Goal: Task Accomplishment & Management: Complete application form

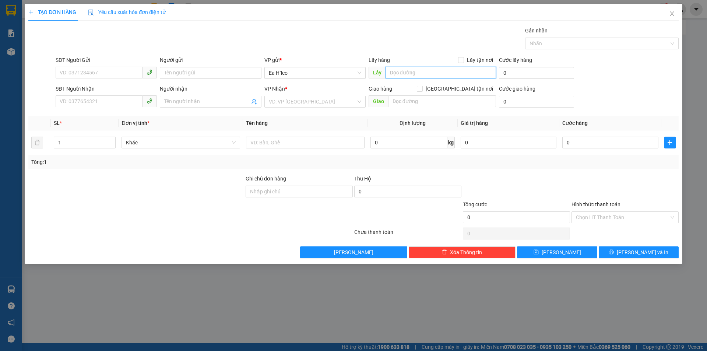
click at [401, 75] on input "text" at bounding box center [440, 73] width 110 height 12
type input "CHƯKPO"
click at [401, 101] on input "text" at bounding box center [442, 101] width 108 height 12
type input "BI"
click at [119, 73] on input "SĐT Người Gửi" at bounding box center [99, 73] width 87 height 12
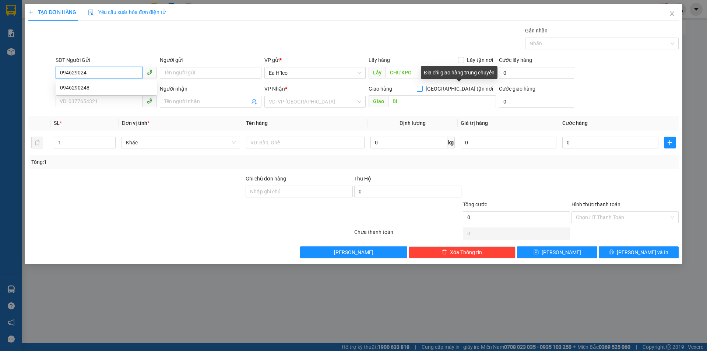
type input "0946290248"
click at [91, 83] on div "0946290248" at bounding box center [106, 88] width 101 height 12
type input "chư k pô"
type input "0946290248"
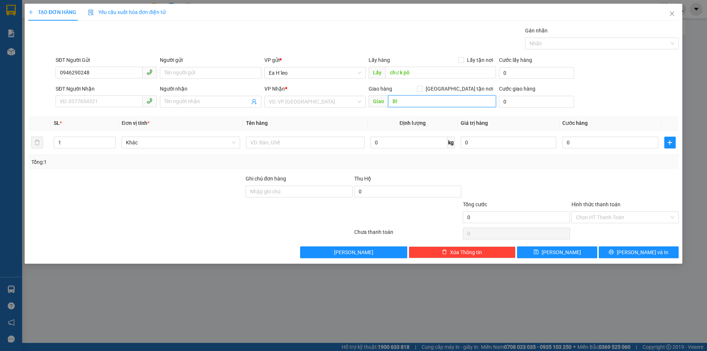
click at [406, 103] on input "BI" at bounding box center [442, 101] width 108 height 12
click at [410, 110] on div "Giao hàng [GEOGRAPHIC_DATA] tận nơi Giao BI" at bounding box center [431, 98] width 127 height 26
click at [410, 104] on input "BI" at bounding box center [442, 101] width 108 height 12
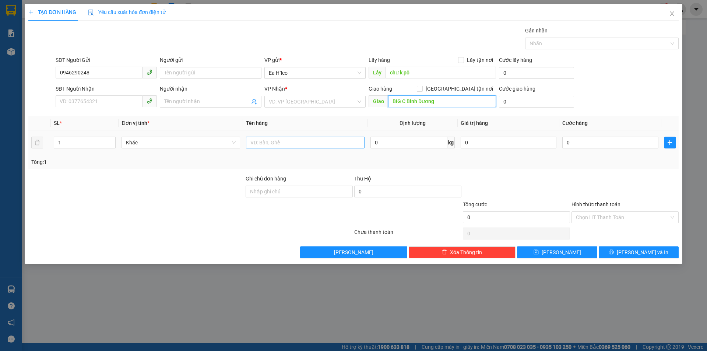
type input "BIG C Bình Dương"
click at [298, 141] on input "text" at bounding box center [305, 143] width 119 height 12
type input "1"
type input "t"
type input "0"
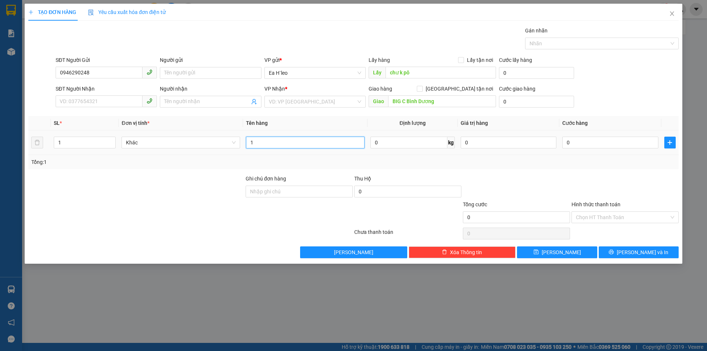
click at [297, 141] on input "1" at bounding box center [305, 143] width 119 height 12
type input "1 THÙNG"
click at [345, 103] on input "search" at bounding box center [312, 101] width 87 height 11
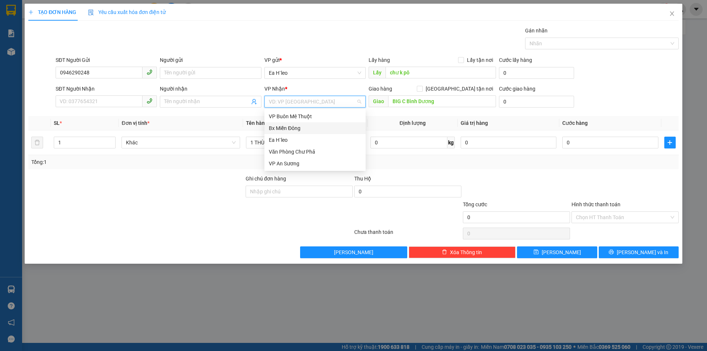
click at [307, 128] on div "Bx Miền Đông" at bounding box center [315, 128] width 92 height 8
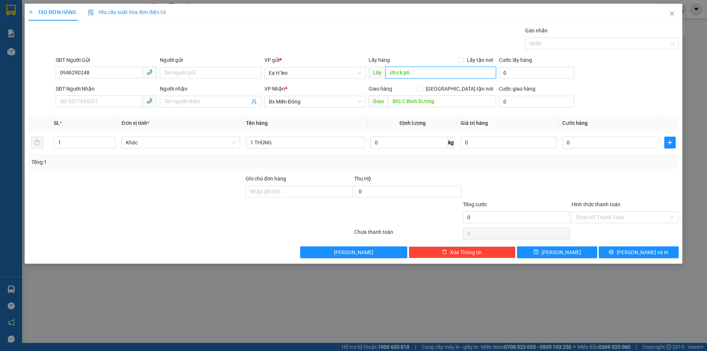
click at [420, 74] on input "chư k pô" at bounding box center [440, 73] width 110 height 12
type input "CHƯKPO"
click at [567, 253] on button "[PERSON_NAME]" at bounding box center [557, 252] width 80 height 12
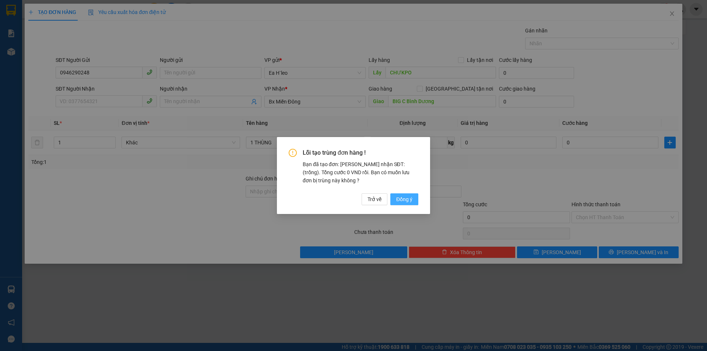
click at [405, 198] on span "Đồng ý" at bounding box center [404, 199] width 16 height 8
